Goal: Information Seeking & Learning: Learn about a topic

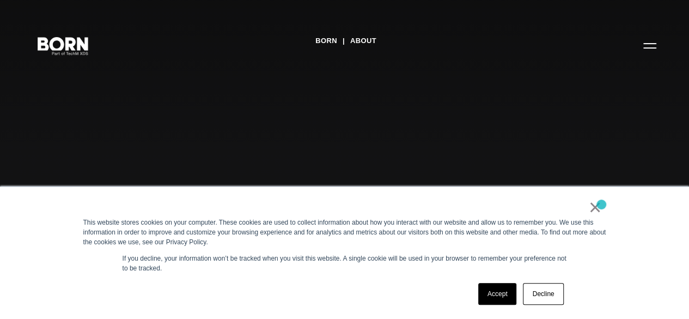
click at [602, 204] on div "× This website stores cookies on your computer. These cookies are used to colle…" at bounding box center [344, 253] width 545 height 132
click at [594, 208] on link "×" at bounding box center [595, 207] width 13 height 10
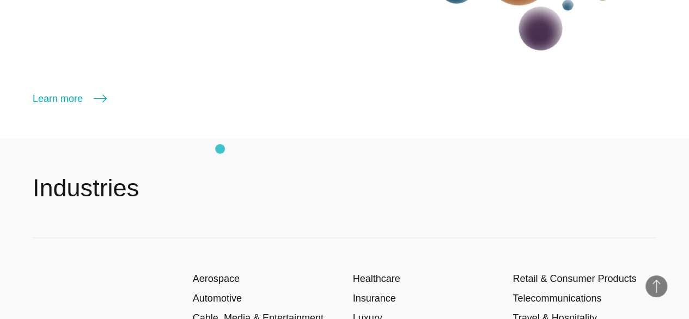
scroll to position [1199, 0]
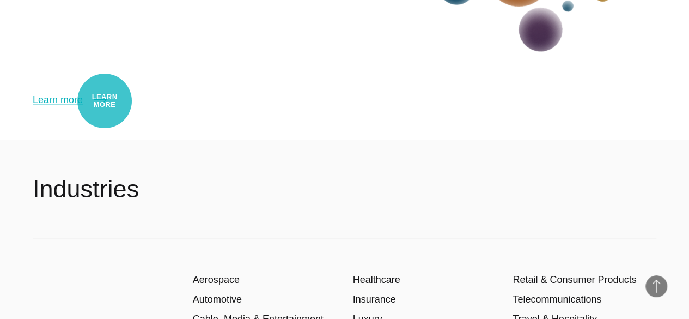
click at [105, 100] on icon at bounding box center [100, 100] width 13 height 8
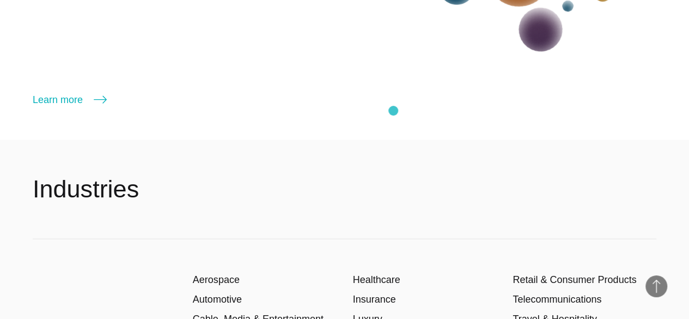
scroll to position [1195, 0]
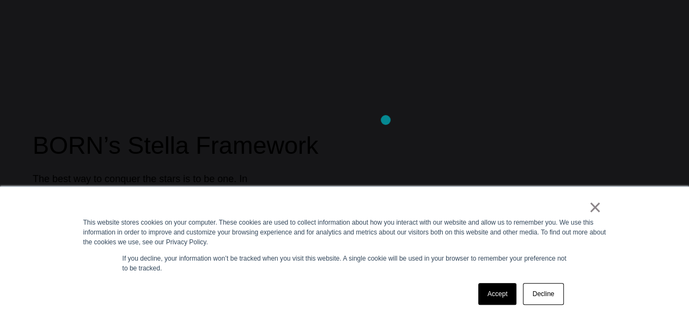
scroll to position [381, 0]
click at [595, 204] on link "×" at bounding box center [595, 207] width 13 height 10
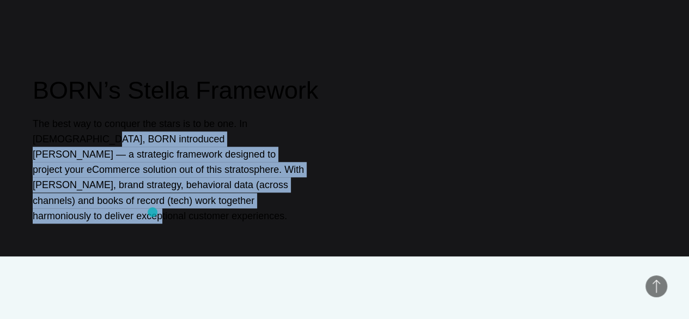
drag, startPoint x: 54, startPoint y: 146, endPoint x: 144, endPoint y: 166, distance: 91.5
click at [153, 212] on p "The best way to conquer the stars is to be one. In [DEMOGRAPHIC_DATA], BORN int…" at bounding box center [169, 169] width 272 height 107
click at [144, 142] on p "The best way to conquer the stars is to be one. In [DEMOGRAPHIC_DATA], BORN int…" at bounding box center [169, 169] width 272 height 107
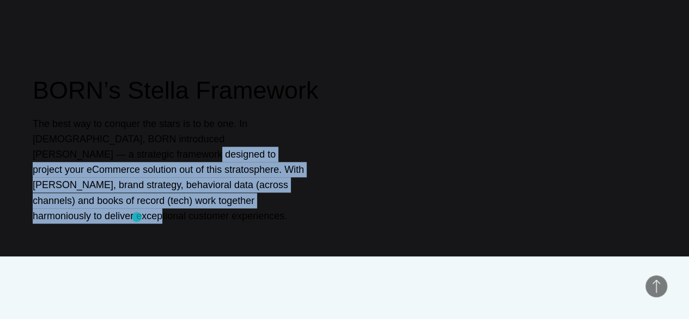
drag, startPoint x: 44, startPoint y: 159, endPoint x: 137, endPoint y: 217, distance: 109.9
click at [137, 217] on div "BORN’s Stella Framework The best way to conquer the stars is to be one. In [DEM…" at bounding box center [344, 96] width 689 height 319
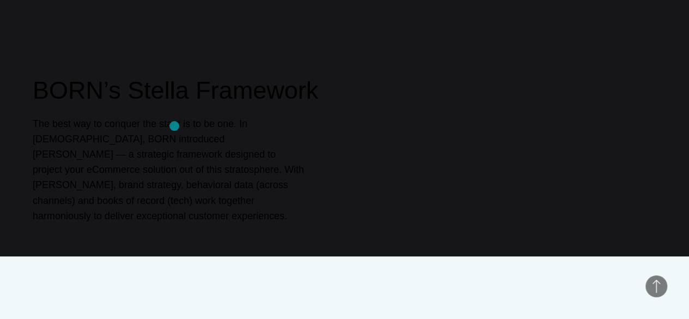
click at [174, 126] on p "The best way to conquer the stars is to be one. In [DEMOGRAPHIC_DATA], BORN int…" at bounding box center [169, 169] width 272 height 107
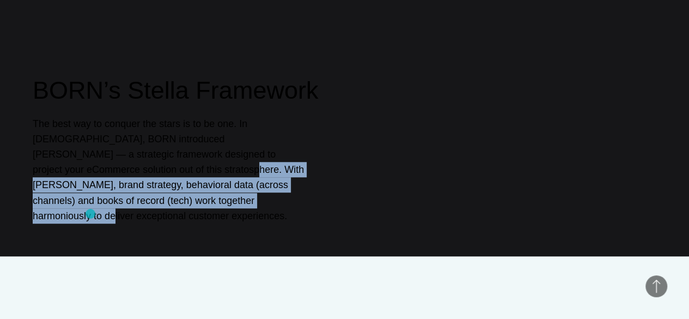
drag, startPoint x: 51, startPoint y: 167, endPoint x: 90, endPoint y: 214, distance: 61.1
click at [90, 214] on div "BORN’s Stella Framework The best way to conquer the stars is to be one. In [DEM…" at bounding box center [344, 96] width 689 height 319
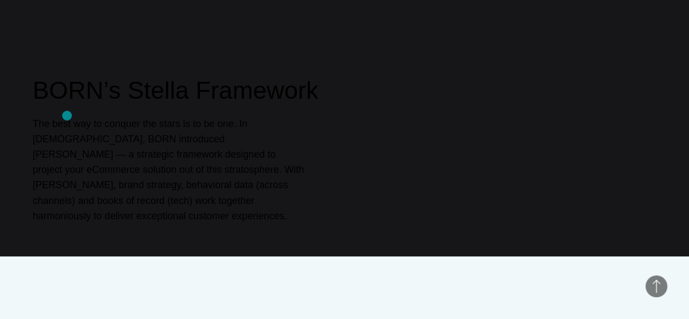
click at [67, 118] on div "BORN’s Stella Framework The best way to conquer the stars is to be one. In [DEM…" at bounding box center [345, 148] width 624 height 149
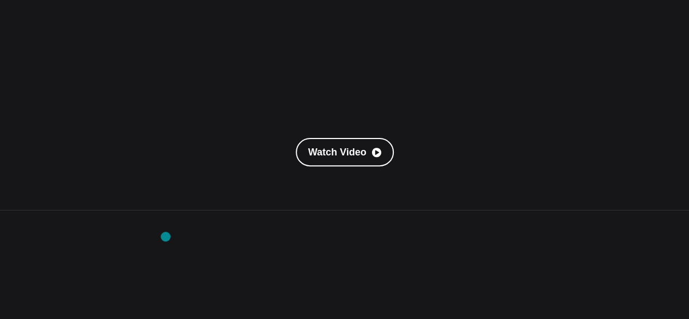
scroll to position [0, 0]
